Goal: Task Accomplishment & Management: Complete application form

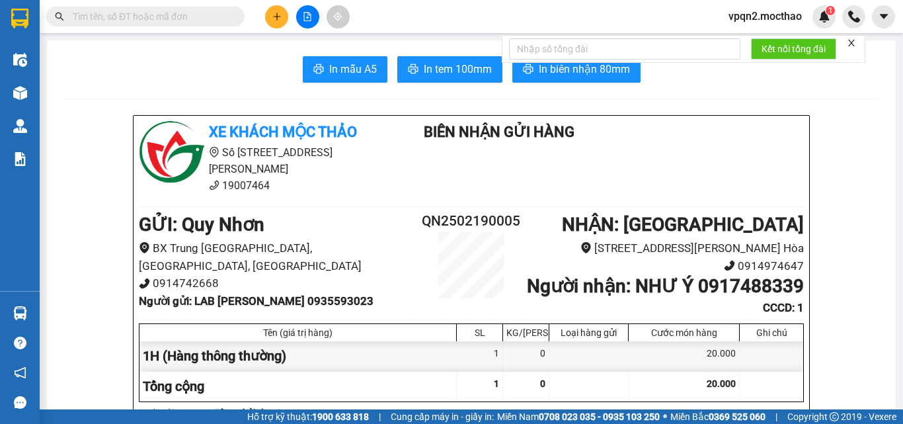
click at [281, 24] on button at bounding box center [276, 16] width 23 height 23
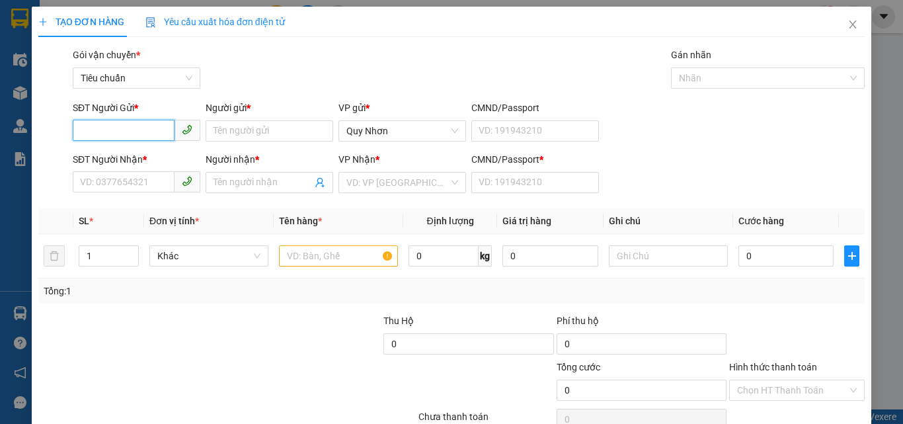
click at [122, 130] on input "SĐT Người Gửi *" at bounding box center [124, 130] width 102 height 21
type input "0357939154"
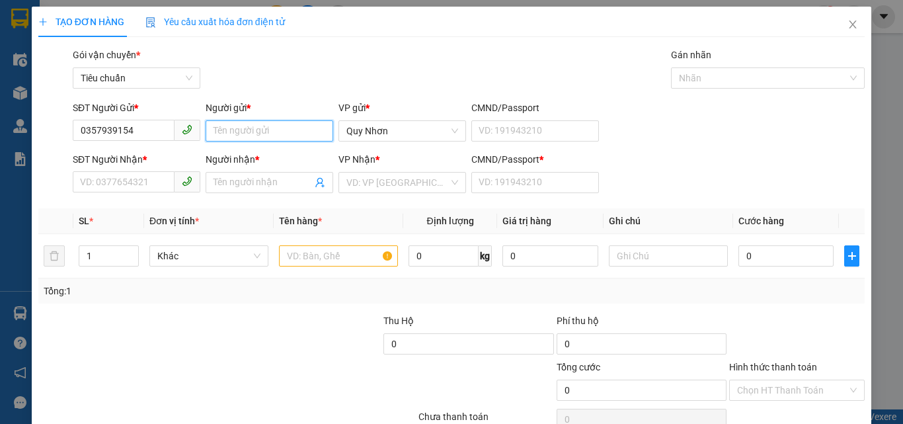
click at [265, 134] on input "Người gửi *" at bounding box center [270, 130] width 128 height 21
type input "TÍN"
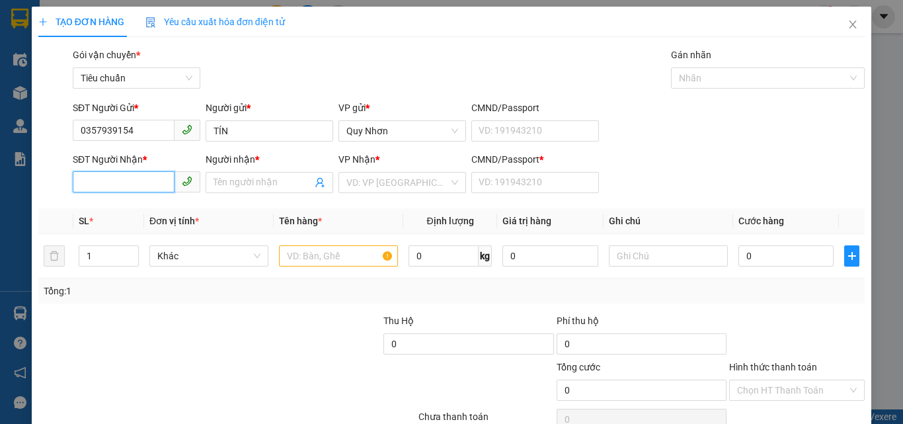
click at [128, 180] on input "SĐT Người Nhận *" at bounding box center [124, 181] width 102 height 21
click at [138, 208] on div "0326695028 - TRIỂN" at bounding box center [135, 209] width 110 height 15
type input "0326695028"
type input "TRIỂN"
type input "D"
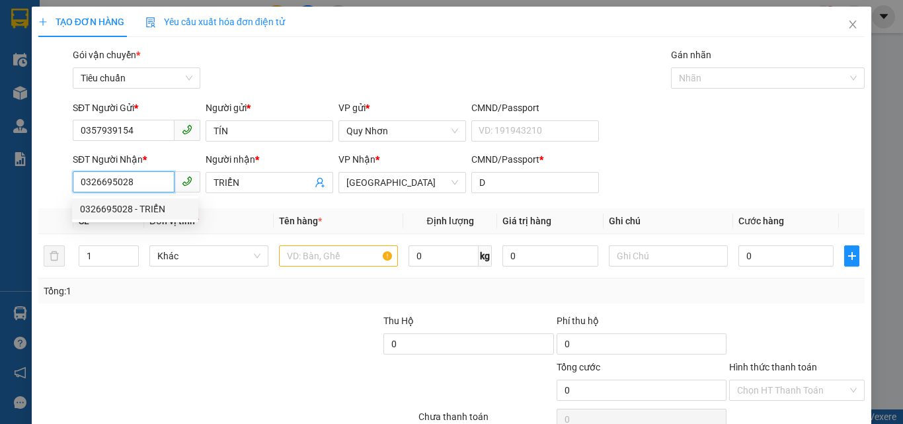
type input "20.000"
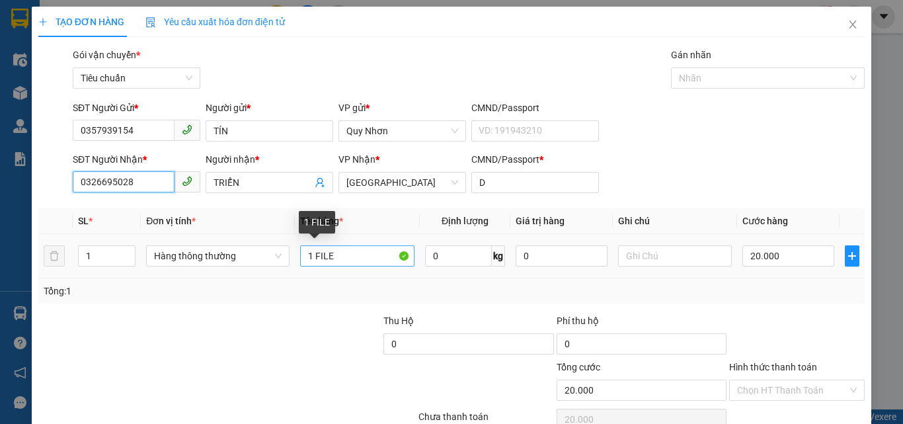
type input "0326695028"
drag, startPoint x: 311, startPoint y: 255, endPoint x: 408, endPoint y: 286, distance: 102.0
click at [408, 286] on div "SL * Đơn vị tính * Tên hàng * Định lượng Giá trị hàng Ghi chú Cước hàng 1 Hàng …" at bounding box center [451, 255] width 826 height 95
type input "1HOP DÀI"
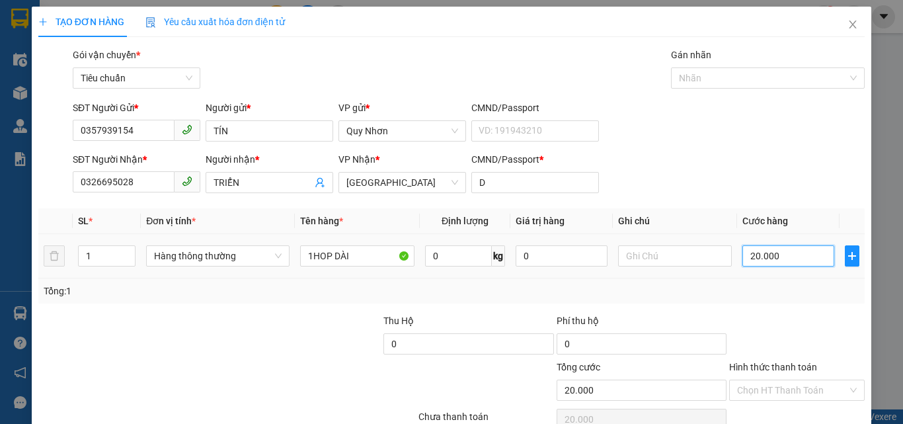
click at [773, 256] on input "20.000" at bounding box center [787, 255] width 91 height 21
type input "3"
type input "30"
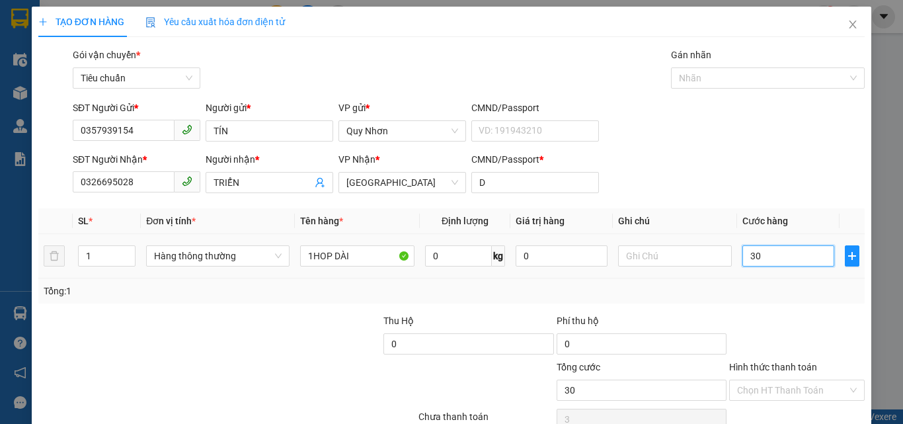
type input "30"
type input "300"
type input "3.000"
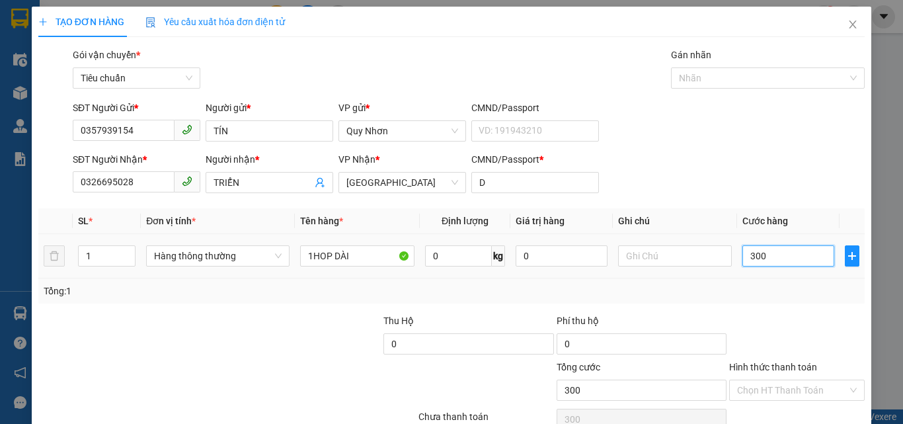
type input "3.000"
type input "30.000"
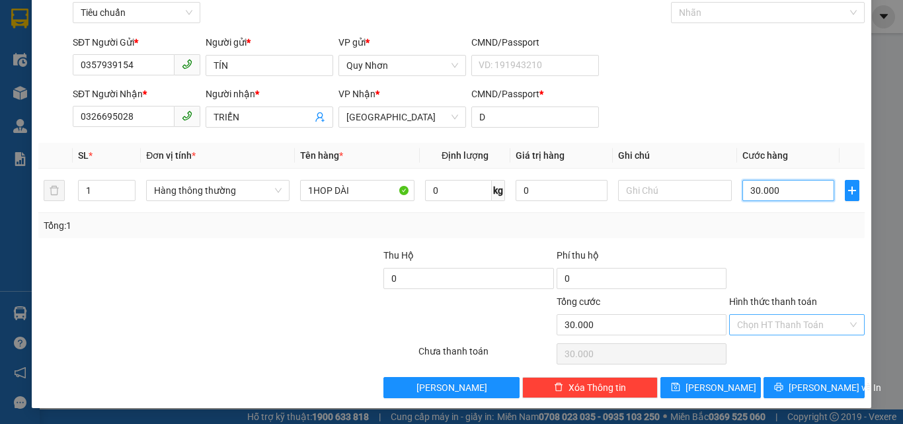
type input "30.000"
click at [781, 324] on input "Hình thức thanh toán" at bounding box center [792, 325] width 110 height 20
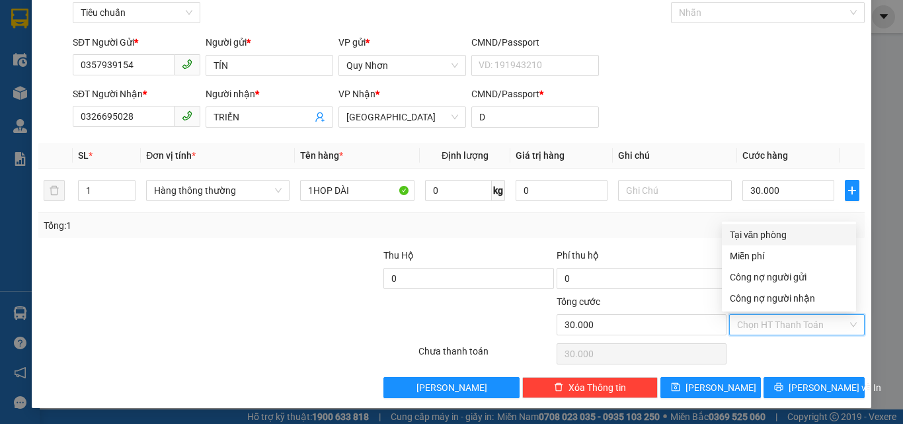
click at [770, 234] on div "Tại văn phòng" at bounding box center [789, 234] width 118 height 15
type input "0"
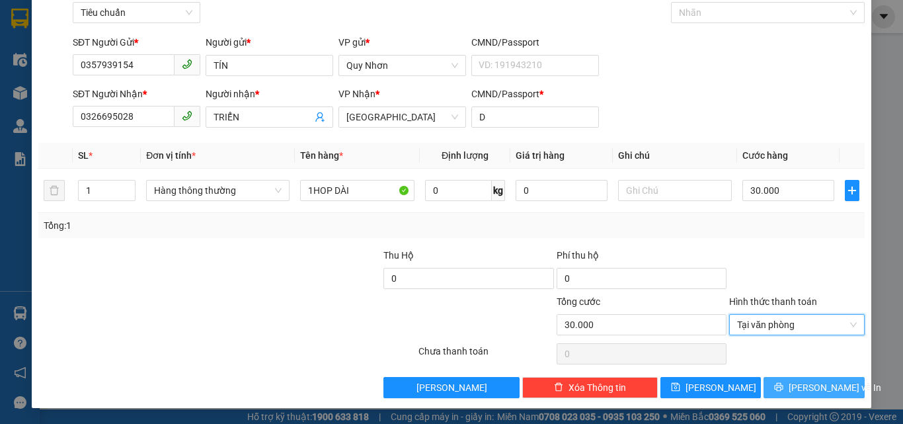
click at [791, 388] on button "[PERSON_NAME] và In" at bounding box center [814, 387] width 101 height 21
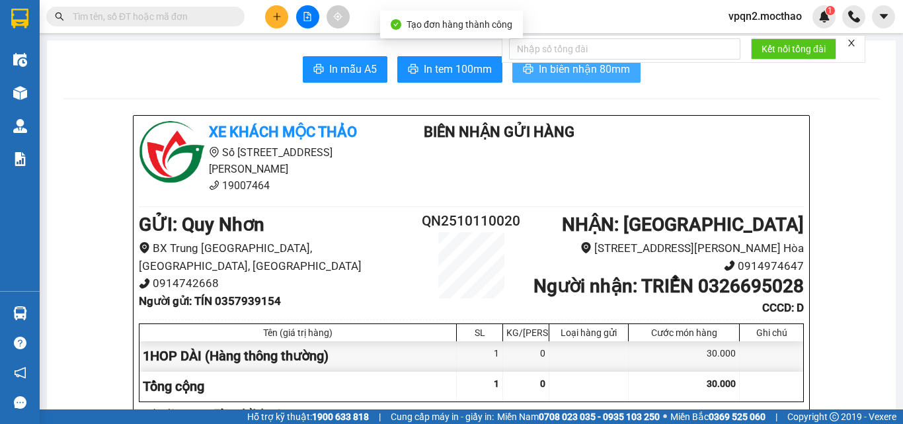
click at [551, 67] on span "In biên nhận 80mm" at bounding box center [584, 69] width 91 height 17
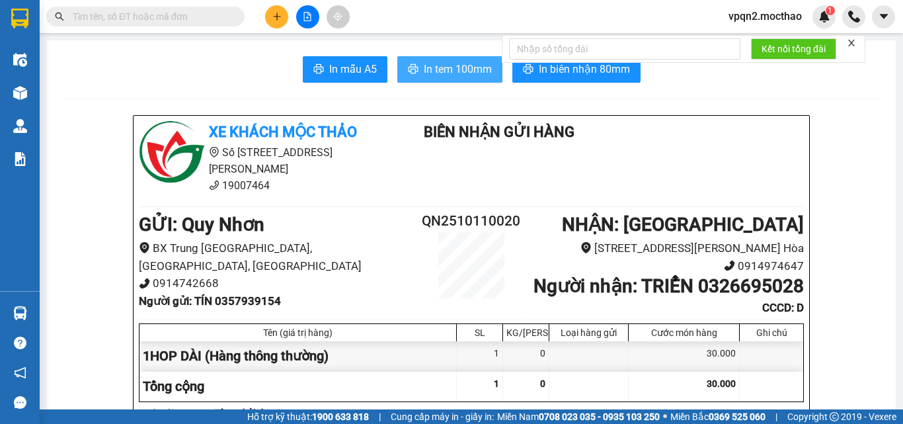
click at [474, 77] on span "In tem 100mm" at bounding box center [458, 69] width 68 height 17
